Goal: Find specific page/section: Find specific page/section

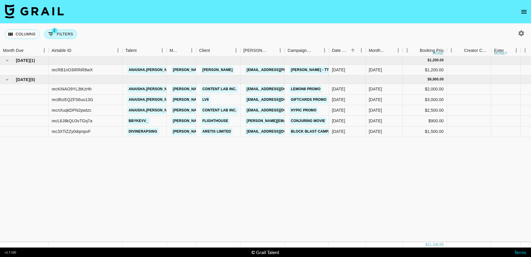
click at [66, 34] on button "2 Filters" at bounding box center [60, 33] width 33 height 9
select select "status"
select select "not"
select select "cancelled"
select select "videoLink"
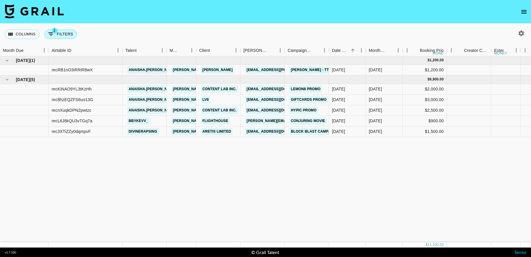
select select "isEmpty"
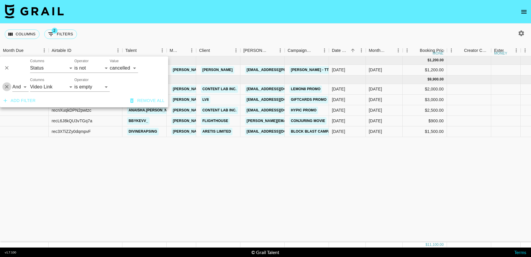
click at [6, 89] on icon "Delete" at bounding box center [7, 87] width 6 height 6
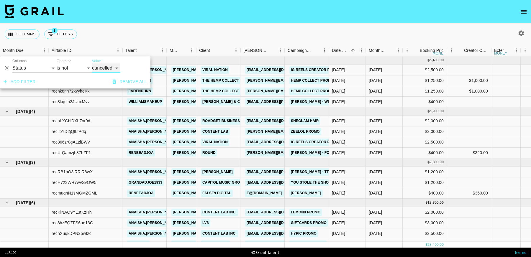
scroll to position [33, 0]
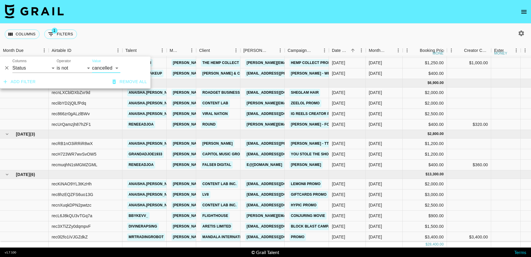
click at [252, 30] on div "Columns 1 Filters + Booking" at bounding box center [265, 34] width 531 height 21
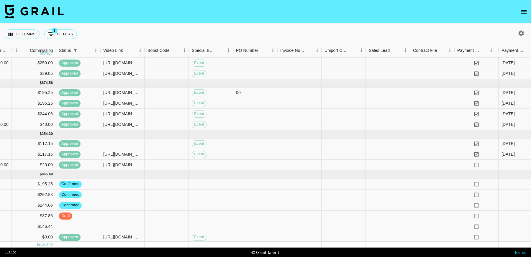
scroll to position [33, 638]
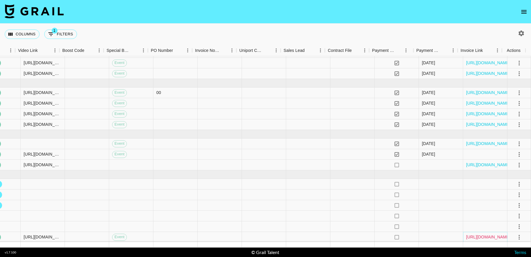
click at [470, 234] on link "[URL][DOMAIN_NAME]" at bounding box center [488, 237] width 45 height 6
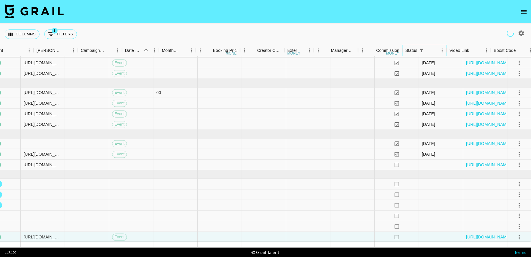
click at [441, 51] on icon "Menu" at bounding box center [441, 50] width 1 height 4
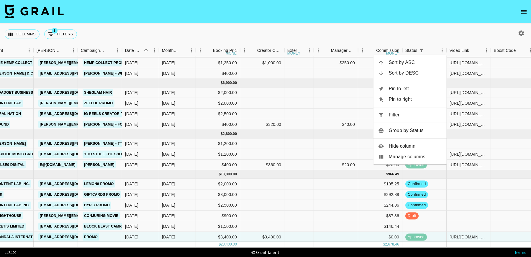
click at [404, 117] on span "Filter" at bounding box center [415, 114] width 53 height 7
select select "status"
select select "not"
select select "cancelled"
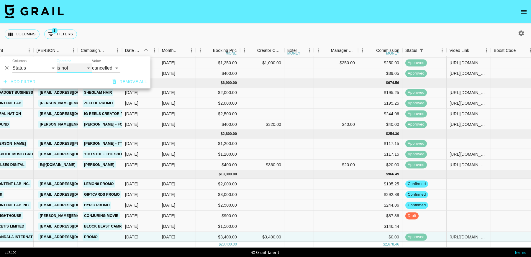
click at [75, 70] on select "is is not is any of is not any of" at bounding box center [74, 67] width 35 height 9
click at [486, 50] on icon "Menu" at bounding box center [486, 50] width 6 height 6
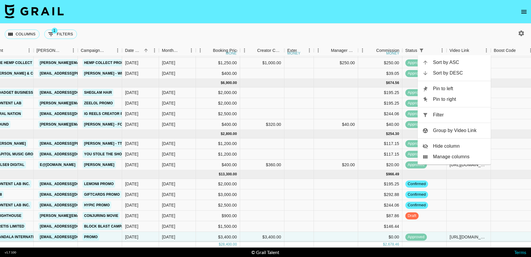
click at [441, 116] on span "Filter" at bounding box center [459, 114] width 53 height 7
select select "status"
select select "not"
select select "cancelled"
select select "videoLink"
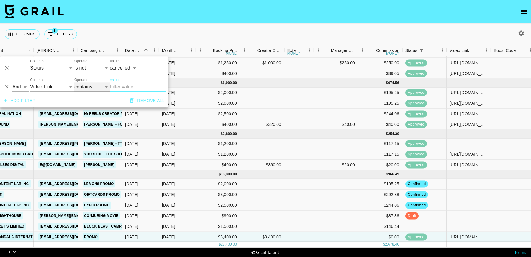
click at [86, 85] on select "contains equals starts with ends with is empty is not empty is any of" at bounding box center [91, 86] width 35 height 9
select select "isEmpty"
click at [74, 82] on select "contains equals starts with ends with is empty is not empty is any of" at bounding box center [91, 86] width 35 height 9
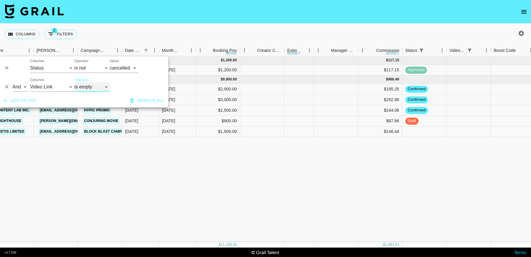
scroll to position [0, 207]
click at [441, 189] on div "[DATE] ( 1 ) $ 1,200.00 $ 117.15 recRB1nO3iRRiR8wX anaisha.torres [EMAIL_ADDRES…" at bounding box center [374, 149] width 1163 height 186
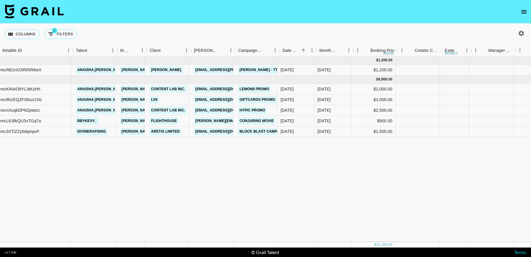
scroll to position [0, 46]
